Goal: Task Accomplishment & Management: Complete application form

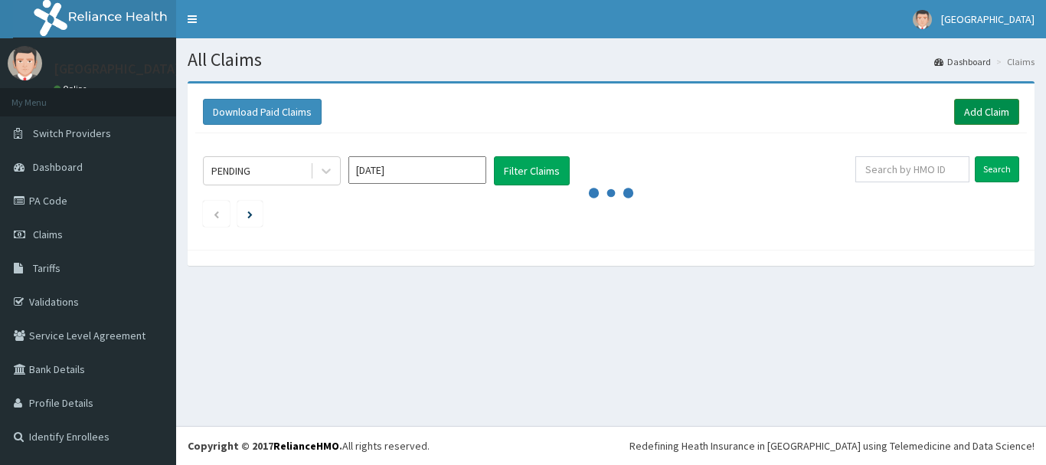
click at [995, 106] on link "Add Claim" at bounding box center [986, 112] width 65 height 26
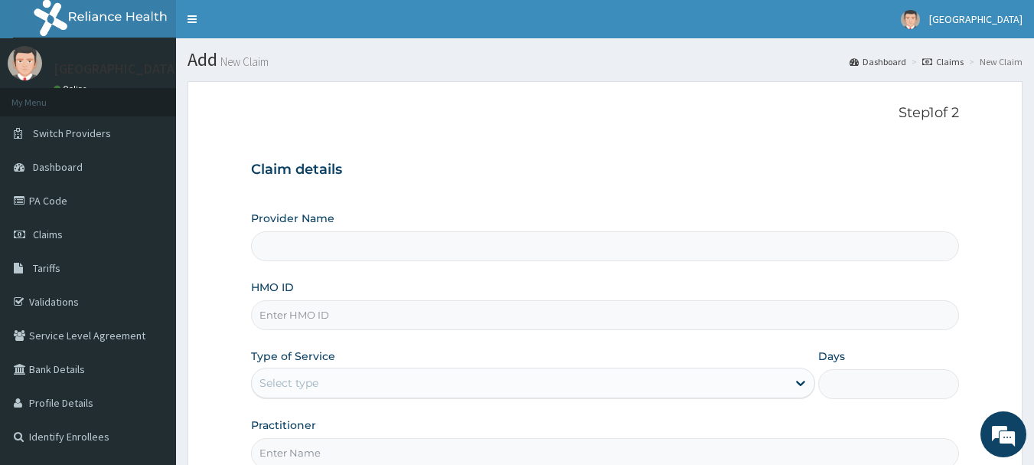
click at [308, 321] on input "HMO ID" at bounding box center [605, 315] width 709 height 30
type input "RIDCOL HOSPITAL (IGWURUTA)"
paste input "gsv/14175/e"
type input "gsv/14175/e"
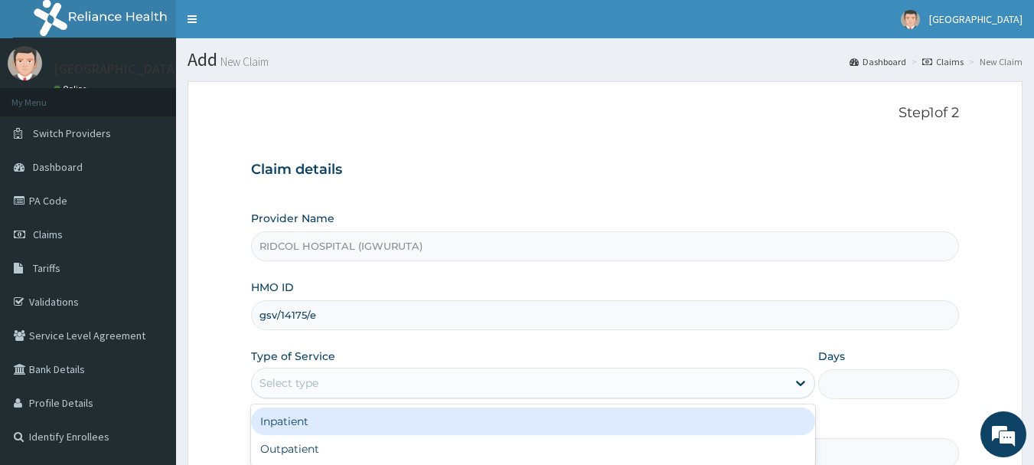
click at [348, 384] on div "Select type" at bounding box center [519, 382] width 535 height 24
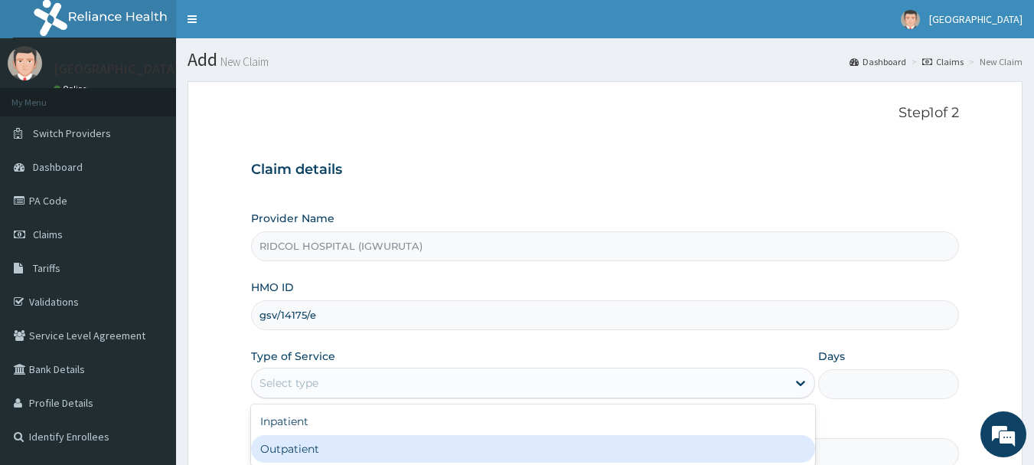
click at [326, 449] on div "Outpatient" at bounding box center [533, 449] width 564 height 28
type input "1"
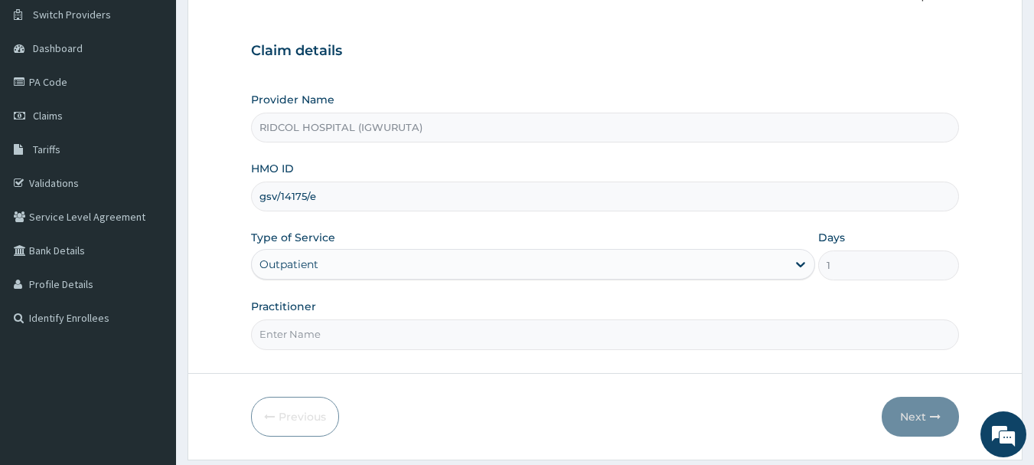
scroll to position [122, 0]
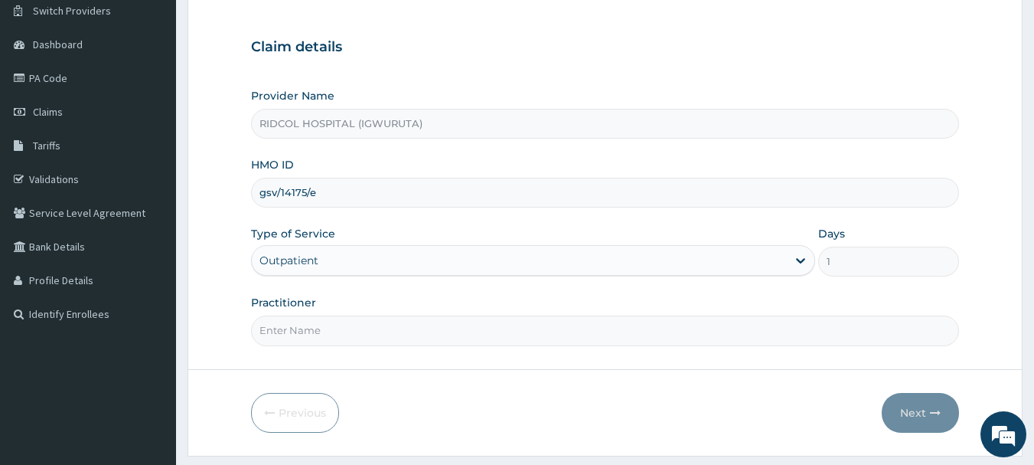
click at [279, 322] on input "Practitioner" at bounding box center [605, 330] width 709 height 30
type input "DR HAMMED"
click at [909, 406] on button "Next" at bounding box center [920, 413] width 77 height 40
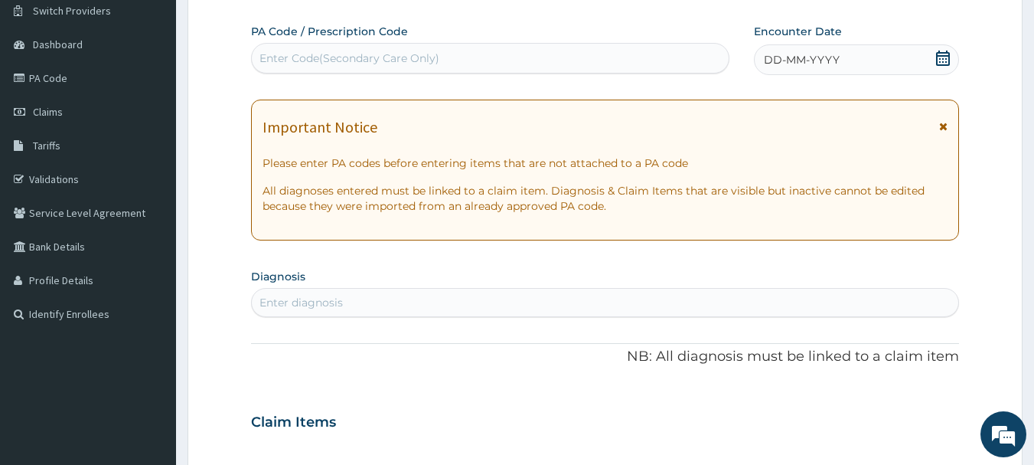
click at [305, 45] on div "Enter Code(Secondary Care Only)" at bounding box center [490, 58] width 479 height 31
paste input "PA/6F1895"
type input "PA/6F1895"
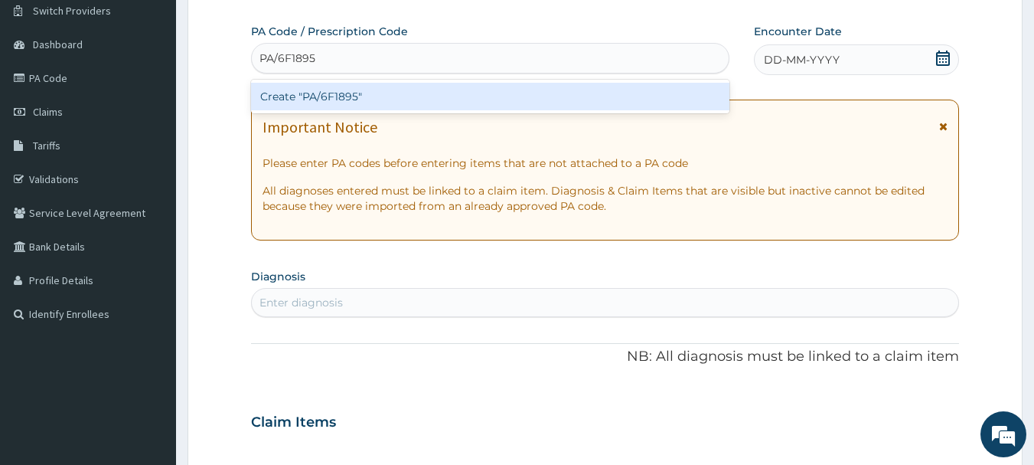
click at [390, 96] on div "Create "PA/6F1895"" at bounding box center [490, 97] width 479 height 28
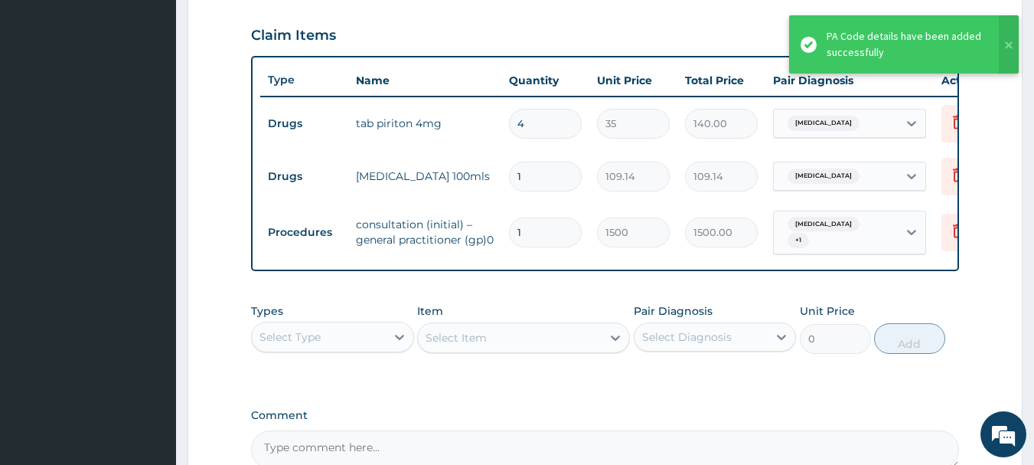
scroll to position [681, 0]
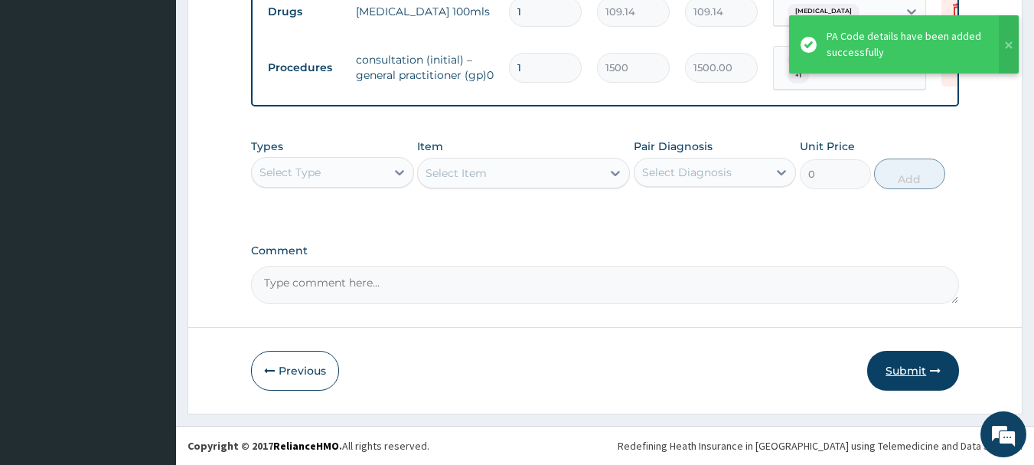
click at [906, 382] on button "Submit" at bounding box center [913, 371] width 92 height 40
